Goal: Task Accomplishment & Management: Manage account settings

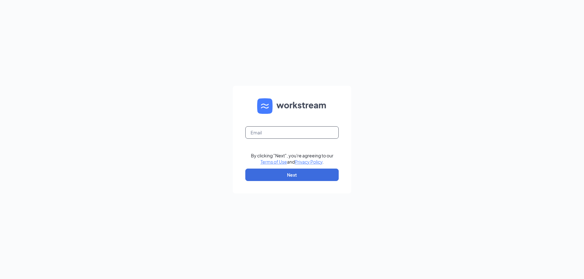
click at [279, 135] on input "text" at bounding box center [291, 132] width 93 height 12
type input "[PERSON_NAME][EMAIL_ADDRESS][PERSON_NAME][DOMAIN_NAME]"
click at [267, 177] on button "Next" at bounding box center [291, 175] width 93 height 12
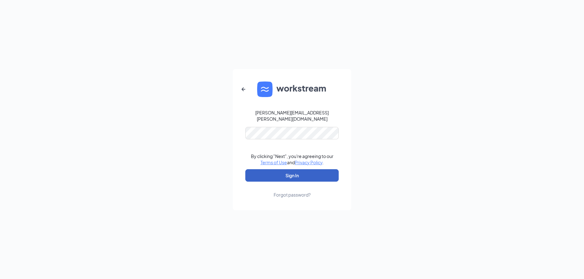
click at [264, 178] on button "Sign In" at bounding box center [291, 175] width 93 height 12
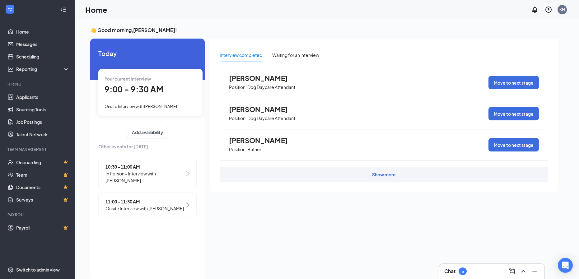
click at [474, 272] on div "Chat 5" at bounding box center [492, 272] width 95 height 10
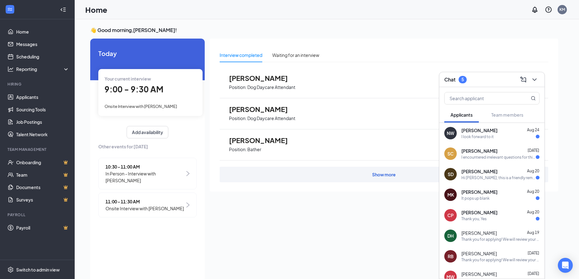
click at [396, 232] on div "Interview completed Waiting for an interview [PERSON_NAME] Position: Dog Daycar…" at bounding box center [384, 158] width 349 height 239
click at [537, 83] on icon "ChevronDown" at bounding box center [534, 79] width 7 height 7
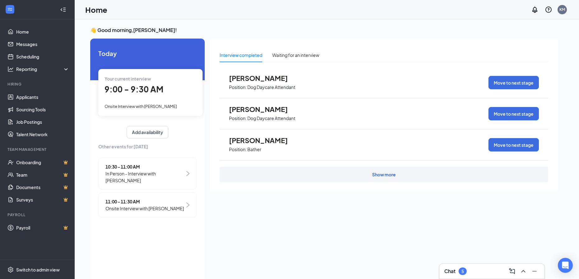
click at [136, 93] on span "9:00 - 9:30 AM" at bounding box center [134, 89] width 59 height 10
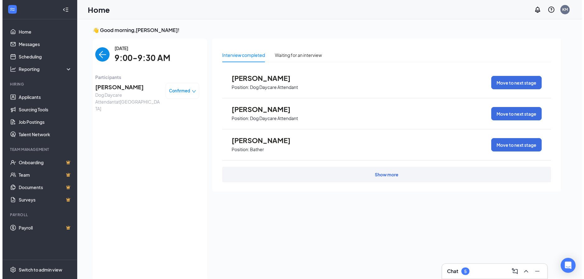
scroll to position [2, 0]
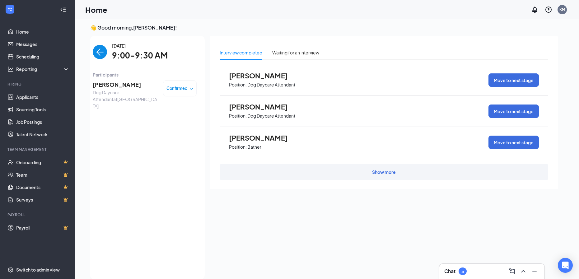
click at [124, 84] on span "[PERSON_NAME]" at bounding box center [125, 84] width 65 height 9
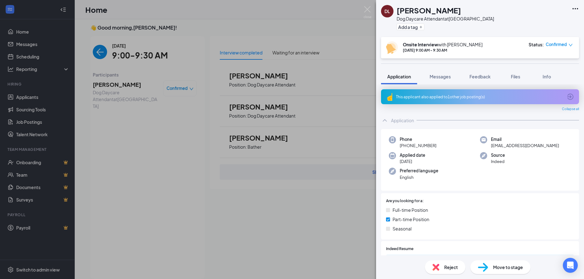
click at [469, 95] on div "This applicant also applied to 1 other job posting(s)" at bounding box center [479, 96] width 167 height 5
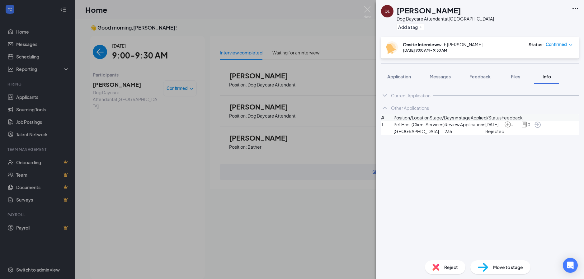
click at [380, 94] on div "Current Application Phone [PHONE_NUMBER] Email [EMAIL_ADDRESS][DOMAIN_NAME] App…" at bounding box center [480, 169] width 208 height 171
click at [387, 108] on icon "ChevronUp" at bounding box center [384, 107] width 7 height 7
click at [387, 95] on icon "ChevronDown" at bounding box center [384, 95] width 7 height 7
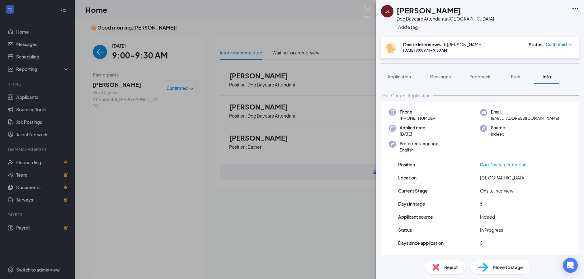
click at [388, 94] on icon "ChevronUp" at bounding box center [384, 95] width 7 height 7
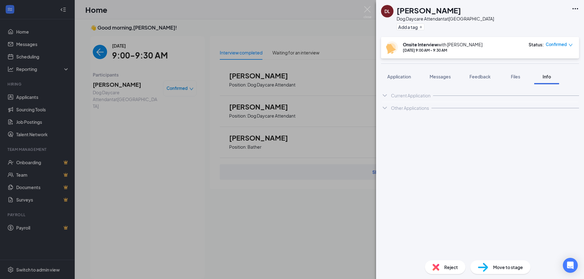
click at [386, 111] on icon "ChevronDown" at bounding box center [384, 107] width 7 height 7
click at [394, 86] on div "Current Application Phone [PHONE_NUMBER] Email [EMAIL_ADDRESS][DOMAIN_NAME] App…" at bounding box center [480, 169] width 208 height 171
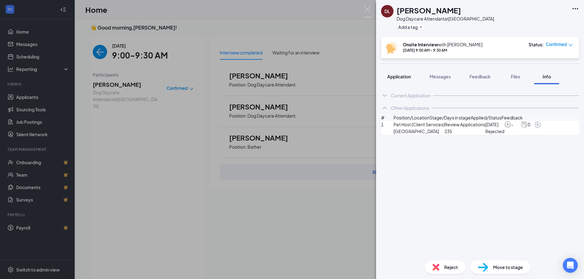
click at [395, 80] on button "Application" at bounding box center [399, 77] width 36 height 16
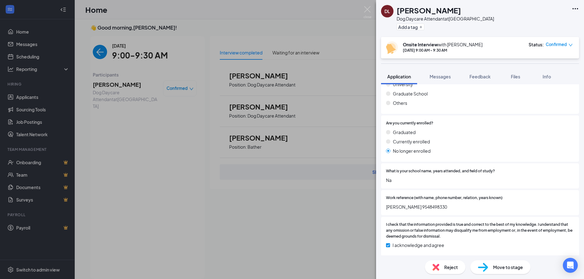
scroll to position [755, 0]
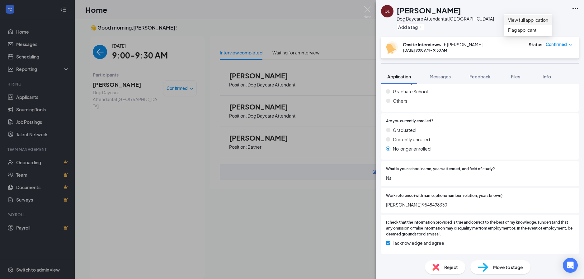
click at [537, 21] on link "View full application" at bounding box center [528, 20] width 40 height 7
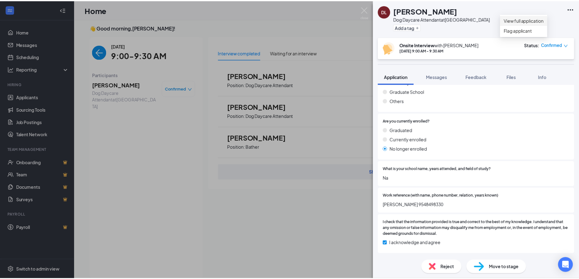
scroll to position [750, 0]
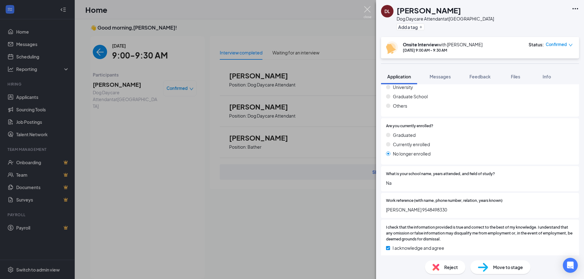
click at [364, 6] on img at bounding box center [368, 12] width 8 height 12
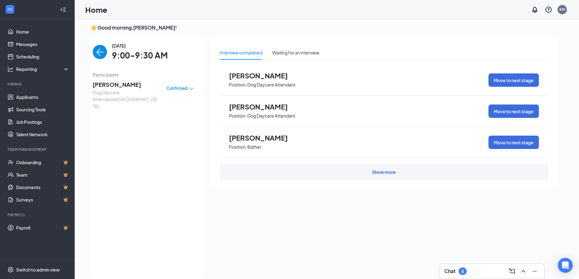
click at [97, 50] on img "back-button" at bounding box center [100, 52] width 14 height 14
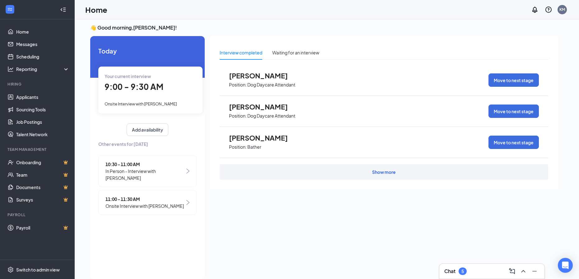
click at [475, 271] on div "Chat 5" at bounding box center [492, 272] width 95 height 10
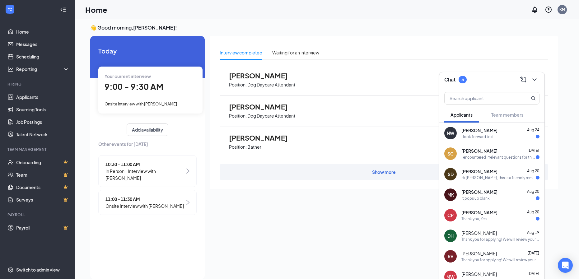
click at [482, 135] on div "I look forward to it" at bounding box center [478, 136] width 32 height 5
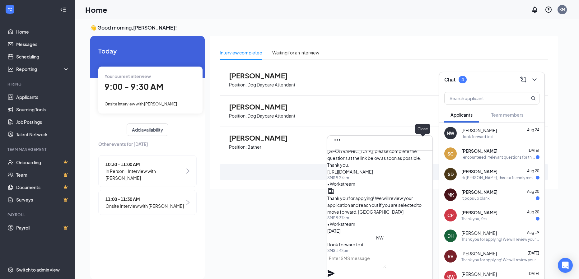
click at [343, 155] on button at bounding box center [338, 160] width 10 height 10
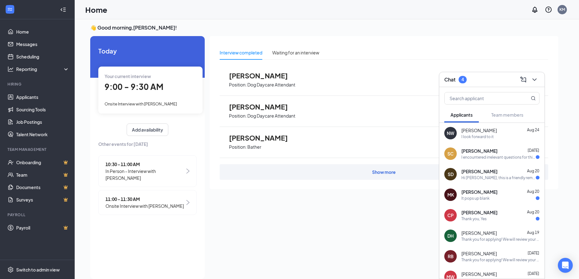
click at [503, 159] on div "I encountered irrelevant questions for this position" at bounding box center [499, 157] width 74 height 5
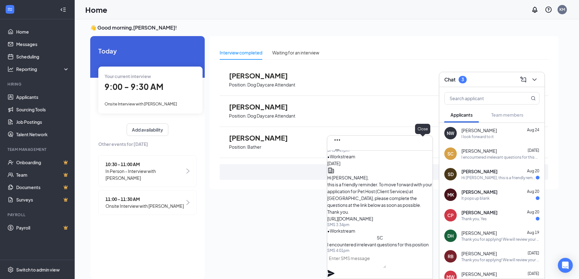
click at [339, 158] on icon "Cross" at bounding box center [338, 160] width 4 height 4
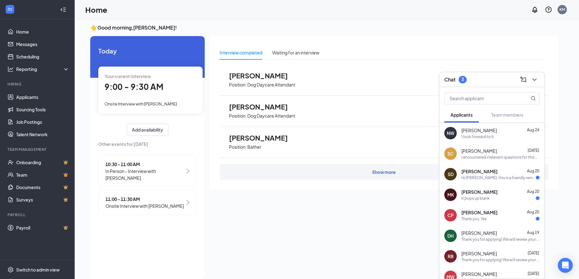
click at [473, 176] on div "Hi [PERSON_NAME], this is a friendly reminder that you are still in the process…" at bounding box center [499, 177] width 74 height 5
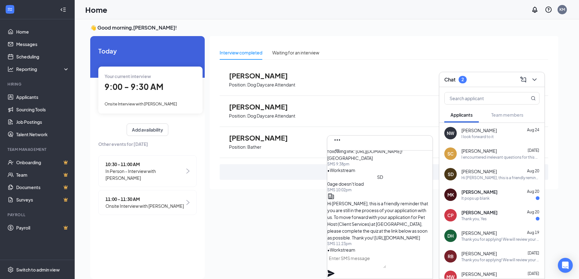
scroll to position [13, 0]
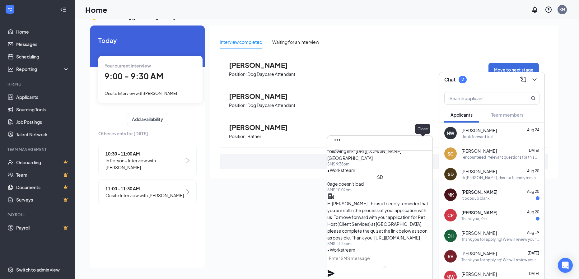
click at [341, 156] on icon "Cross" at bounding box center [337, 159] width 7 height 7
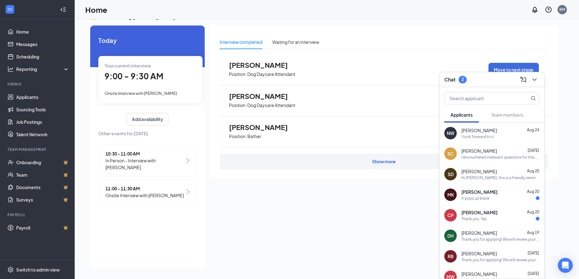
click at [485, 196] on div "It pops up blank" at bounding box center [476, 198] width 28 height 5
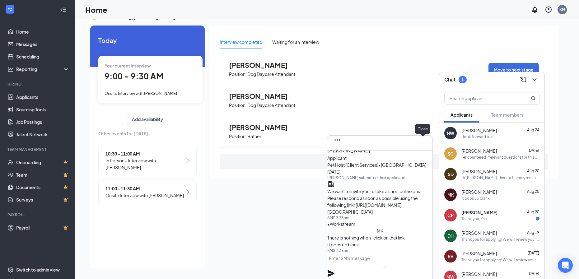
click at [339, 158] on icon "Cross" at bounding box center [338, 160] width 4 height 4
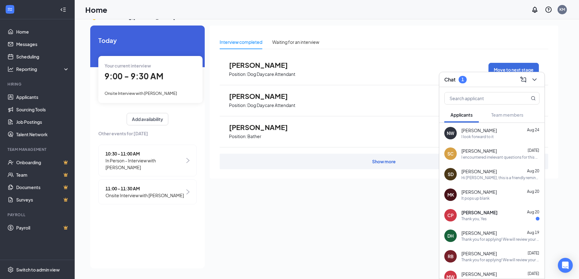
click at [495, 215] on span "[PERSON_NAME]" at bounding box center [480, 213] width 36 height 6
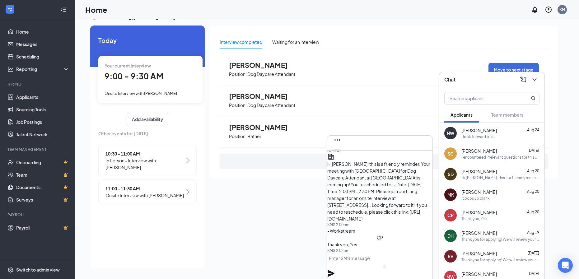
click at [428, 148] on div "CP [PERSON_NAME]" at bounding box center [380, 143] width 105 height 15
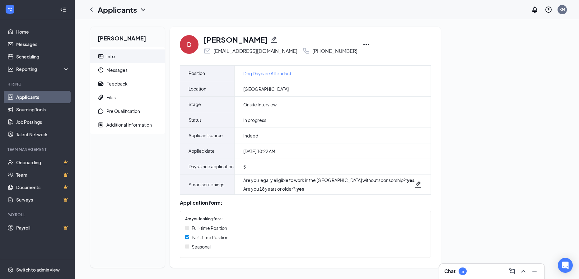
click at [363, 46] on icon "Ellipses" at bounding box center [366, 44] width 7 height 7
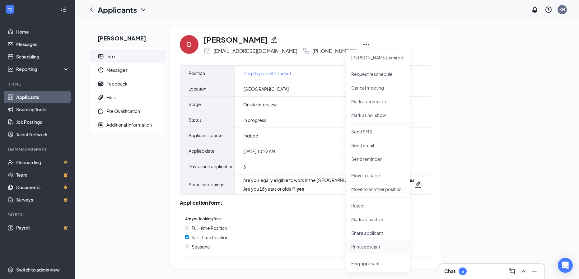
click at [376, 248] on p "Print applicant" at bounding box center [379, 247] width 54 height 6
